Goal: Check status: Check status

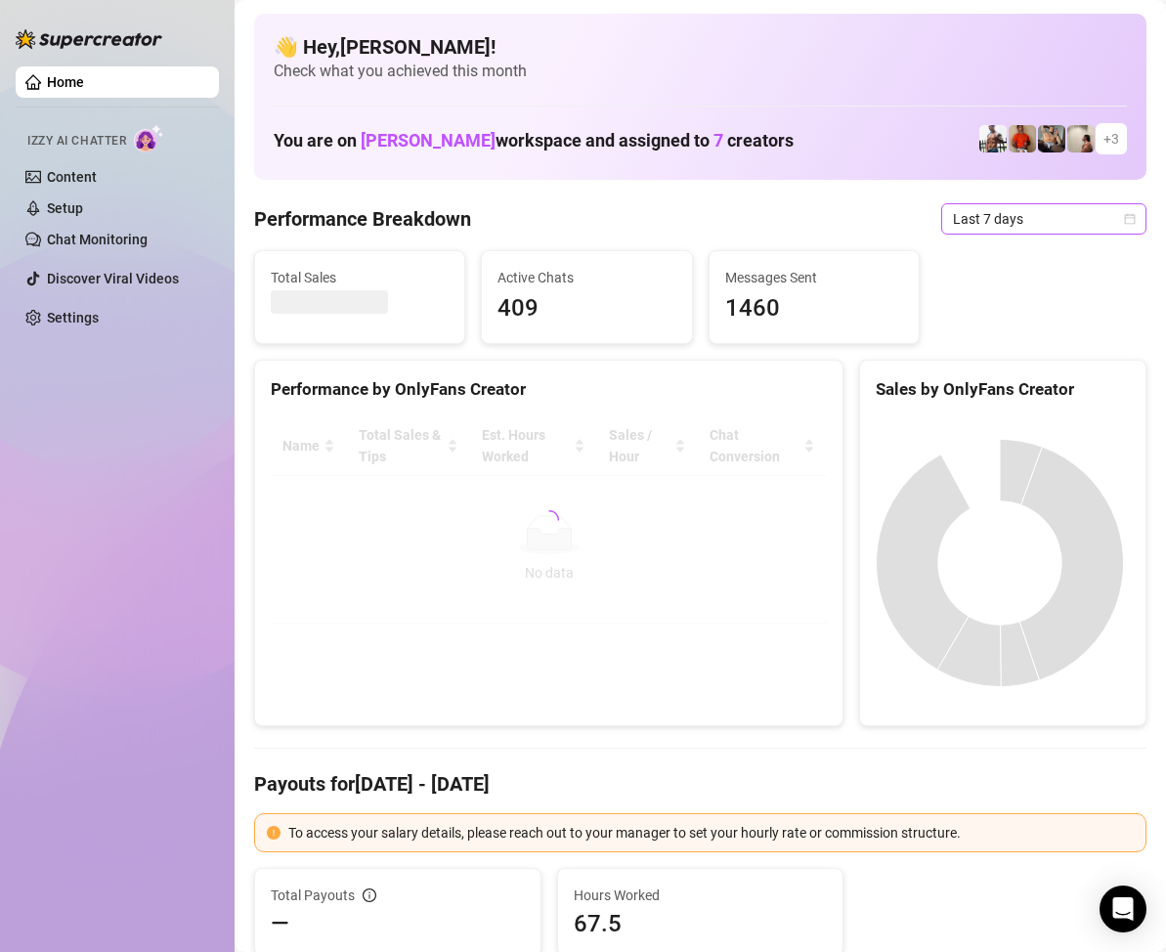
click at [1124, 220] on icon "calendar" at bounding box center [1130, 219] width 12 height 12
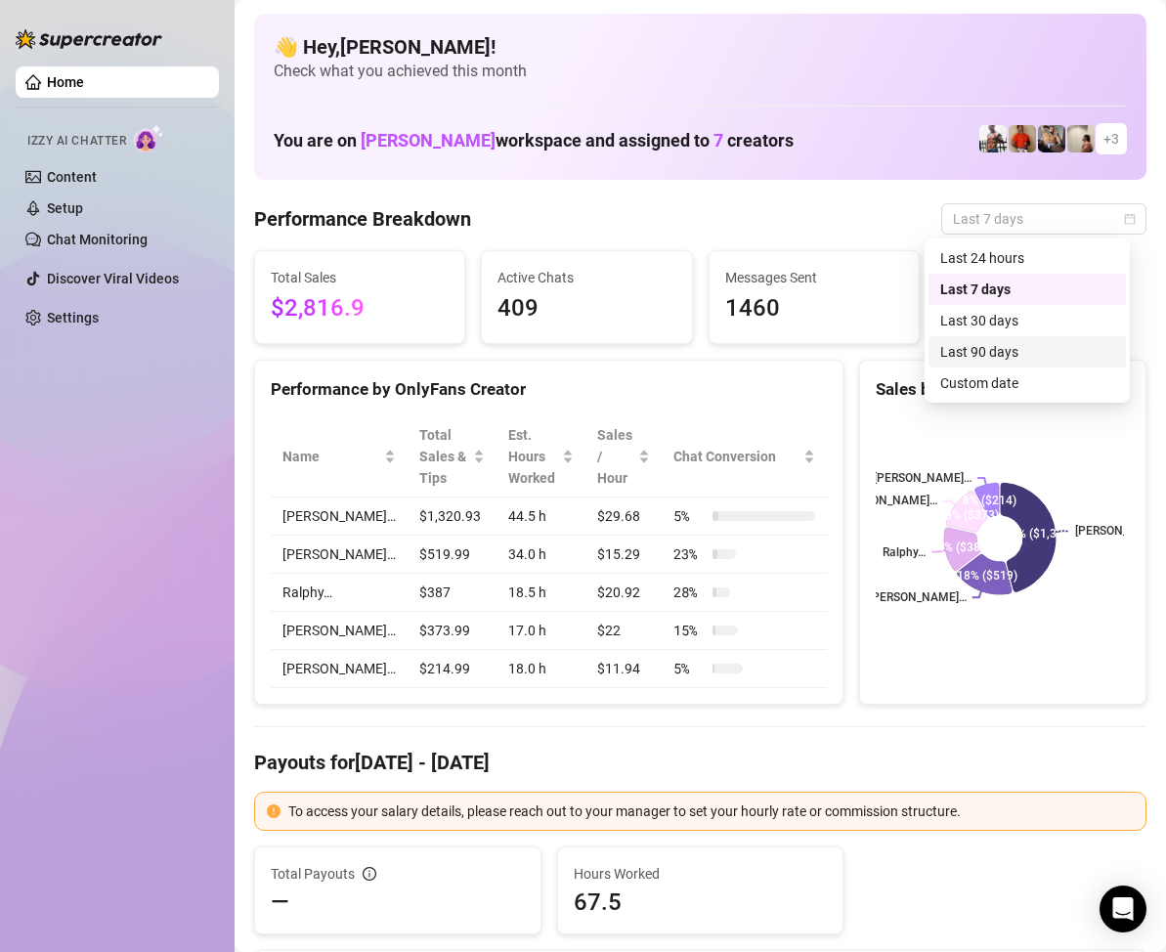
click at [991, 384] on div "Custom date" at bounding box center [1027, 382] width 174 height 21
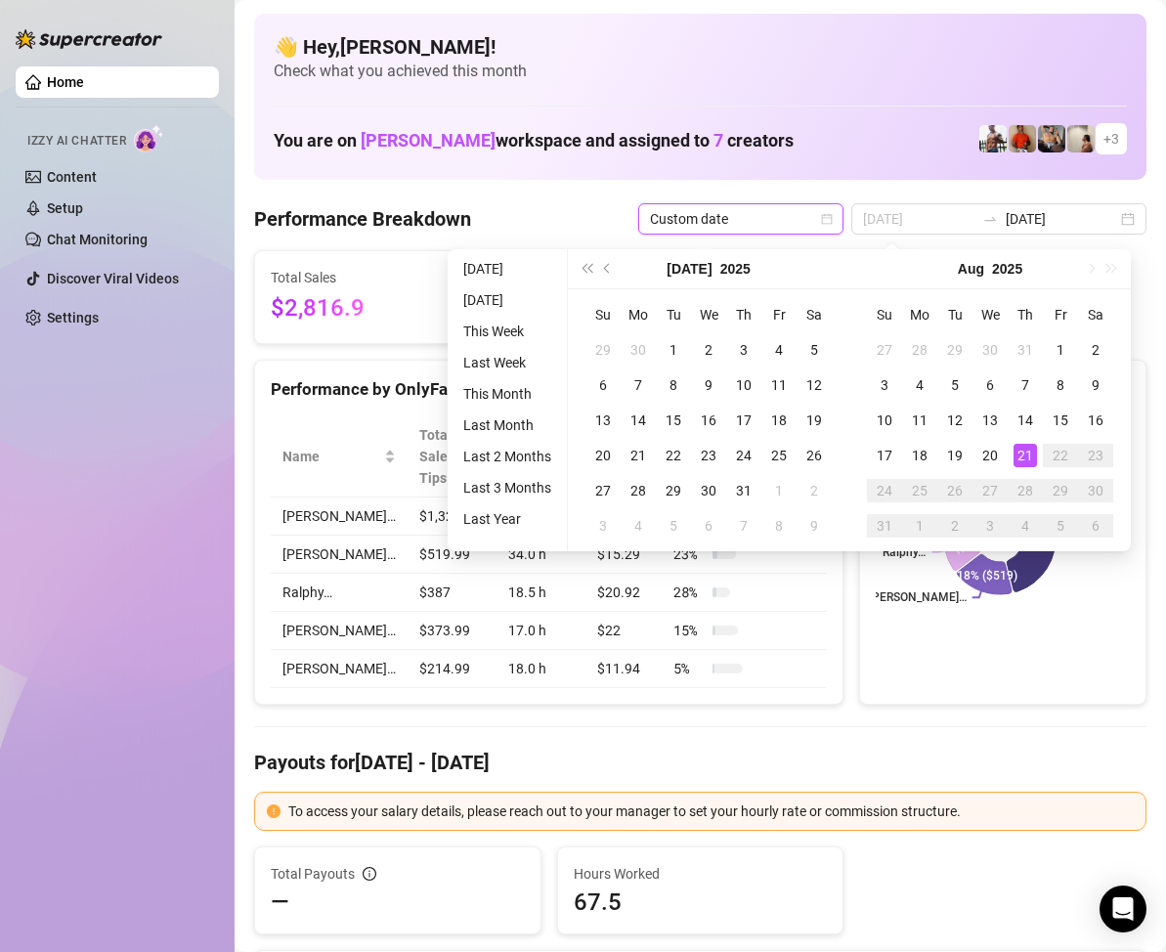
type input "[DATE]"
click at [1023, 453] on div "21" at bounding box center [1024, 455] width 23 height 23
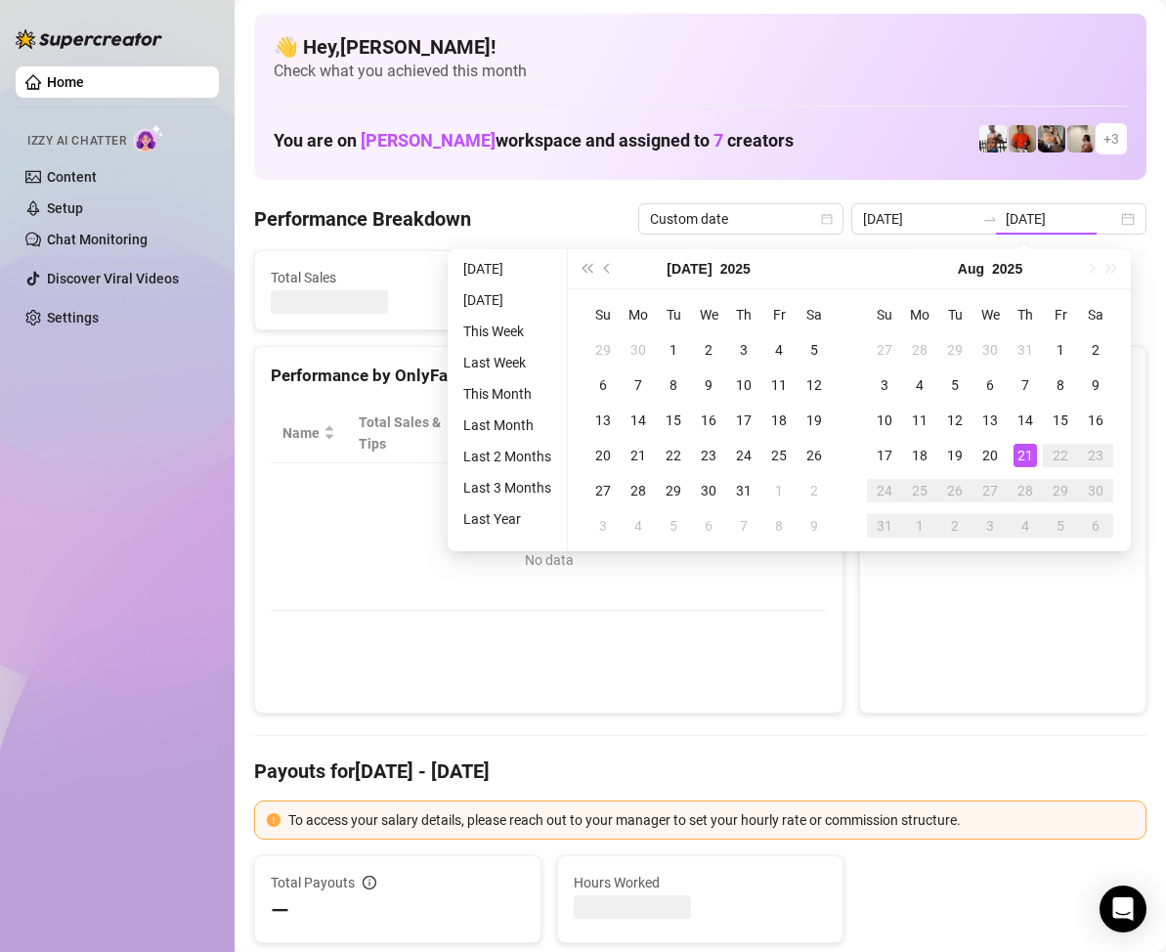
type input "[DATE]"
